Goal: Transaction & Acquisition: Book appointment/travel/reservation

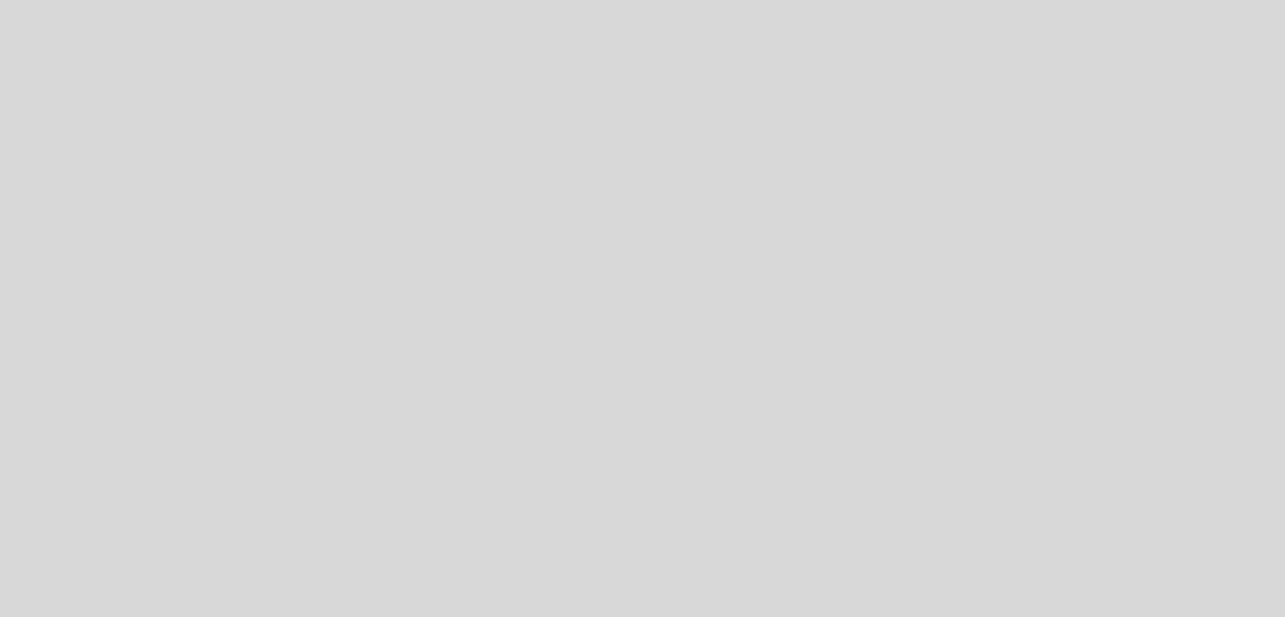
select select "es"
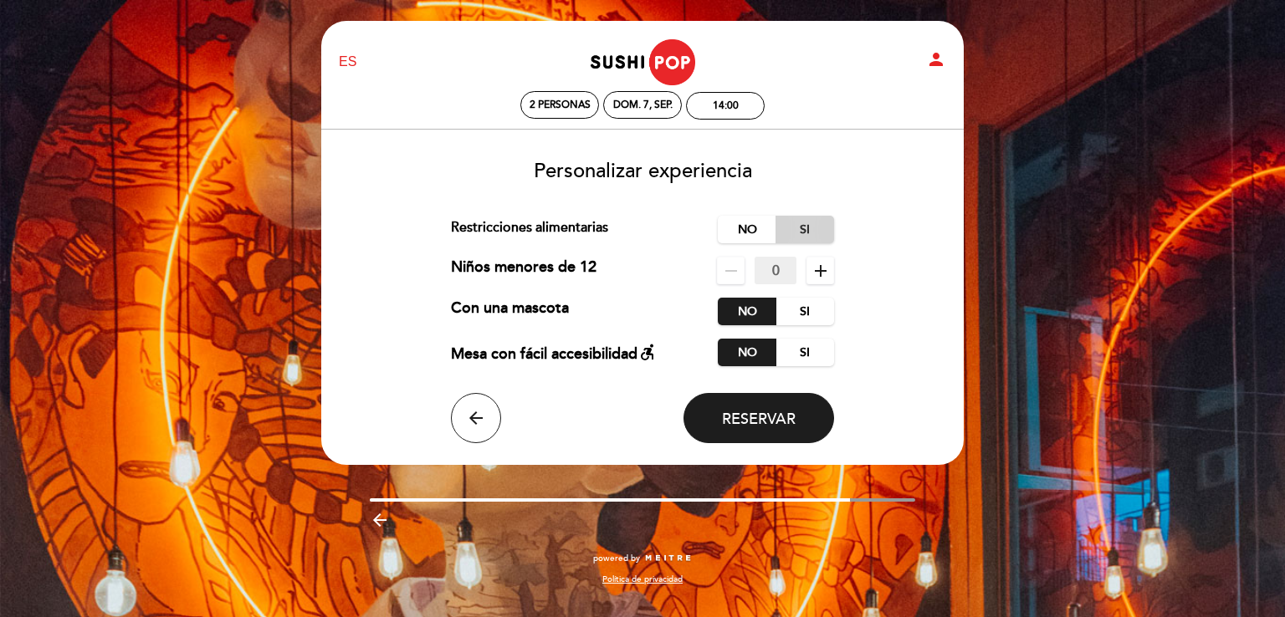
click at [793, 222] on label "Si" at bounding box center [805, 230] width 59 height 28
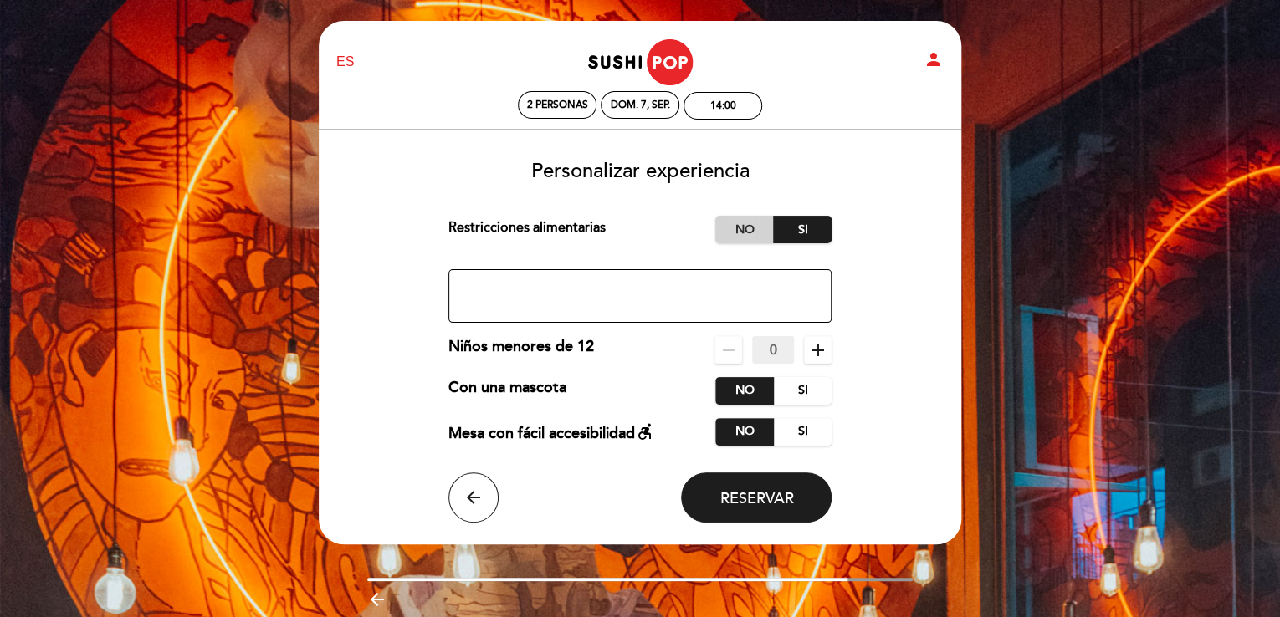
click at [756, 225] on label "No" at bounding box center [744, 230] width 59 height 28
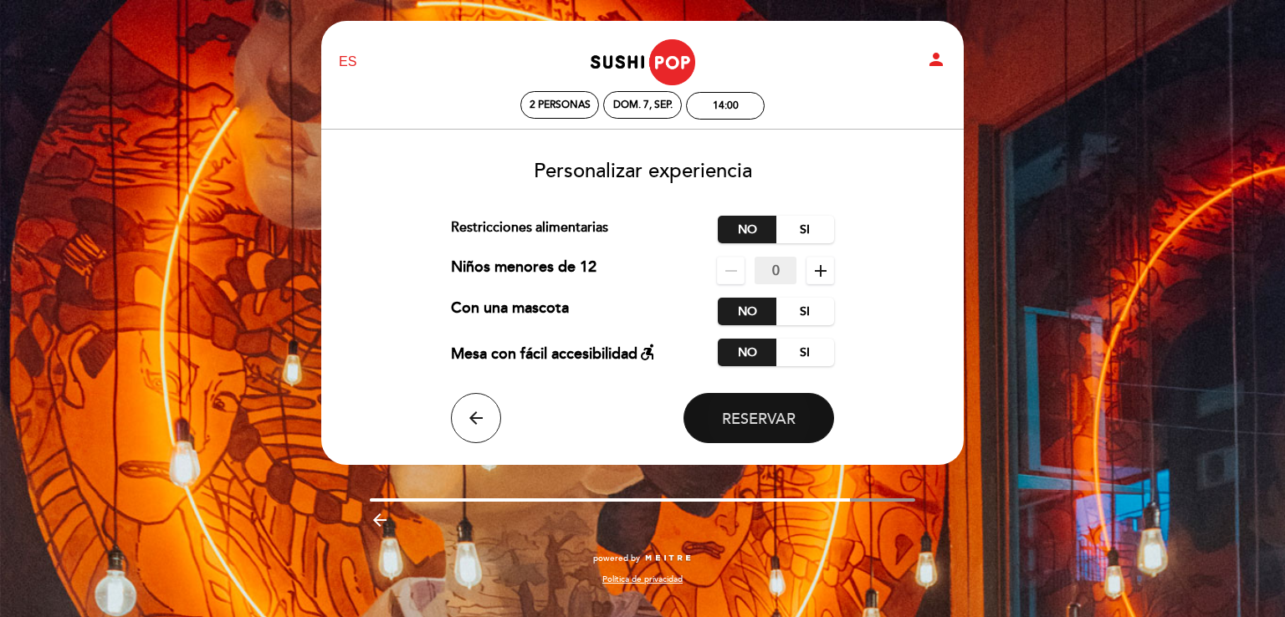
click at [753, 407] on button "Reservar" at bounding box center [758, 418] width 151 height 50
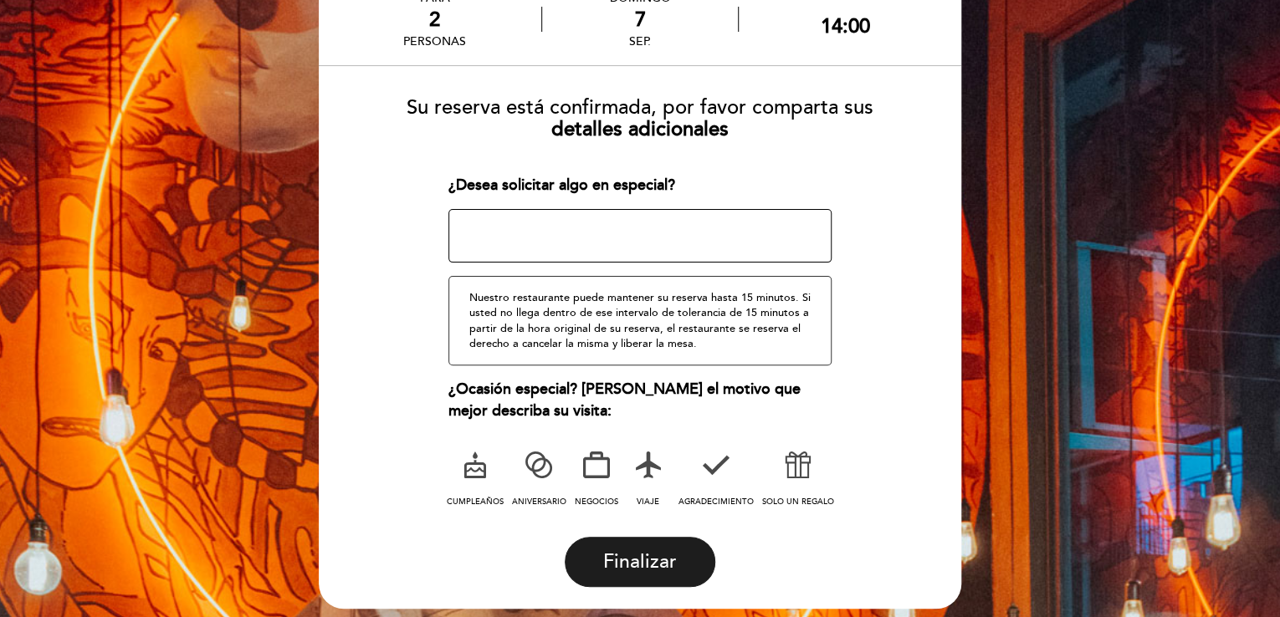
scroll to position [183, 0]
